Goal: Find specific page/section: Find specific page/section

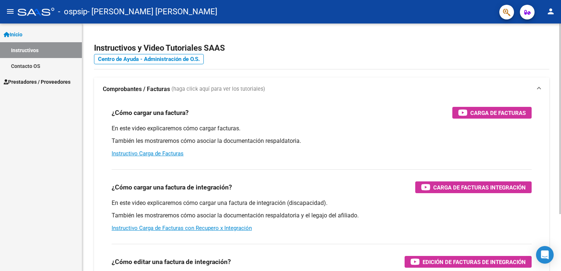
click at [312, 94] on mat-expansion-panel-header "Comprobantes / Facturas (haga click aquí para ver los tutoriales)" at bounding box center [322, 90] width 456 height 24
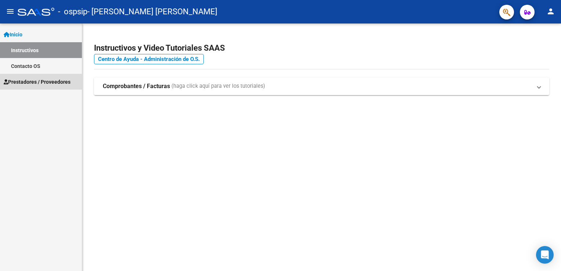
click at [43, 82] on span "Prestadores / Proveedores" at bounding box center [37, 82] width 67 height 8
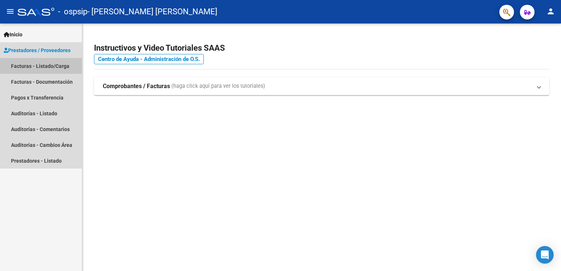
click at [50, 65] on link "Facturas - Listado/Carga" at bounding box center [41, 66] width 82 height 16
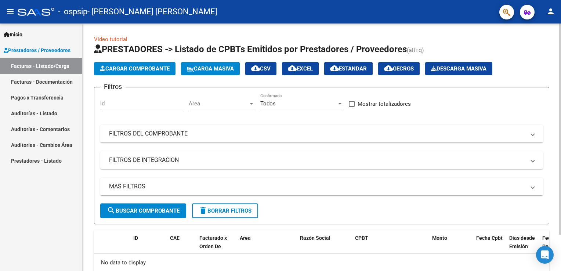
click at [553, 129] on div "Video tutorial PRESTADORES -> Listado de CPBTs Emitidos por Prestadores / Prove…" at bounding box center [321, 169] width 479 height 291
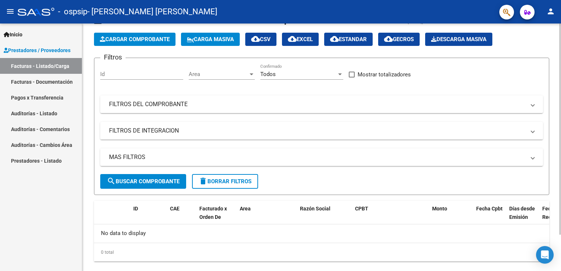
scroll to position [42, 0]
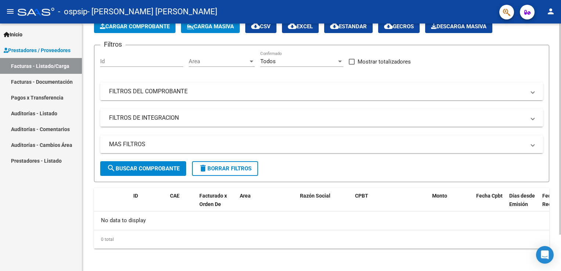
click at [553, 84] on div "Video tutorial PRESTADORES -> Listado de CPBTs Emitidos por Prestadores / Prove…" at bounding box center [321, 126] width 479 height 291
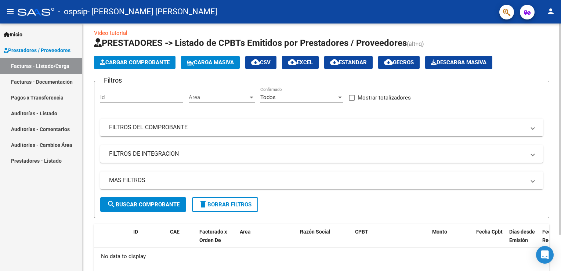
scroll to position [0, 0]
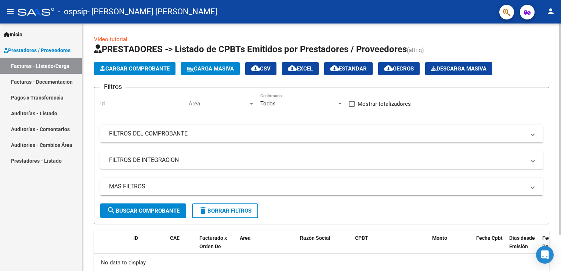
click at [561, 32] on html "menu - ospsip - [PERSON_NAME] [PERSON_NAME] person Inicio Instructivos Contacto…" at bounding box center [280, 135] width 561 height 271
click at [555, 10] on mat-icon "person" at bounding box center [551, 11] width 9 height 9
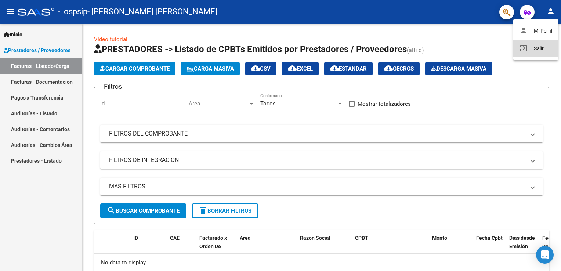
click at [533, 47] on button "exit_to_app Salir" at bounding box center [536, 49] width 45 height 18
